Goal: Find specific page/section: Find specific page/section

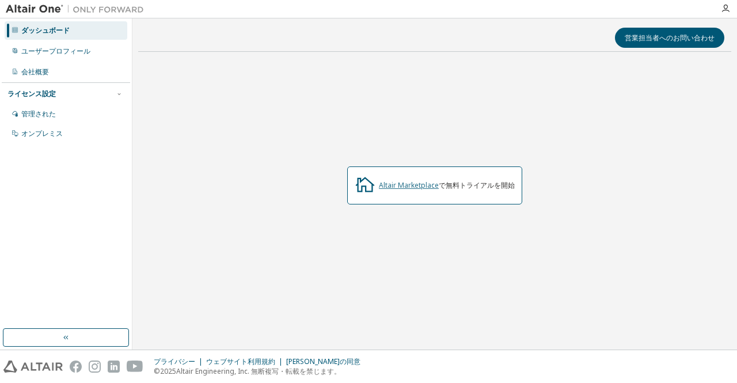
click at [410, 187] on font "Altair Marketplace" at bounding box center [409, 185] width 60 height 10
click at [381, 186] on font "Altair Marketplace" at bounding box center [409, 185] width 60 height 10
